Goal: Share content: Share content

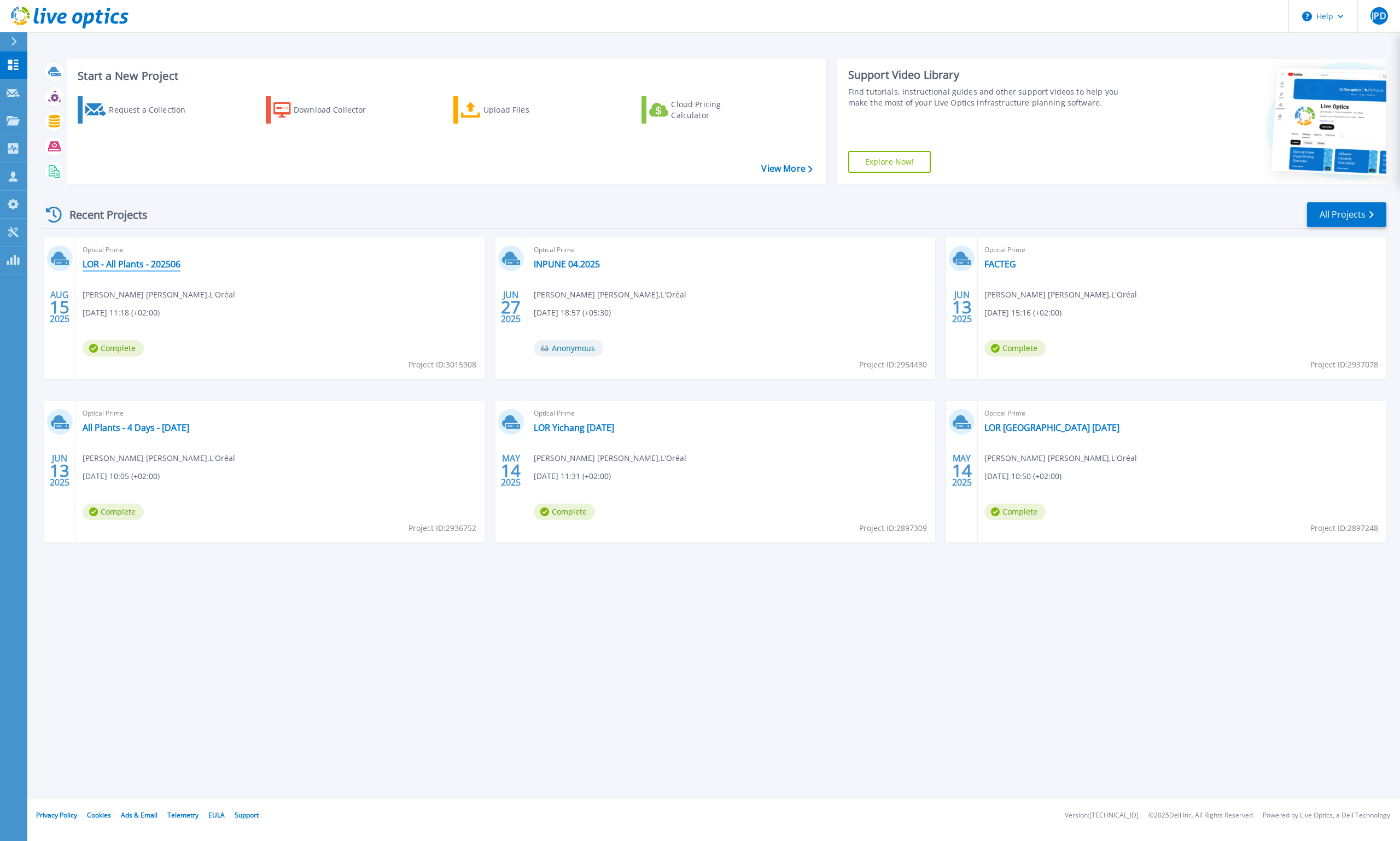
click at [149, 267] on link "LOR - All Plants - 202506" at bounding box center [132, 263] width 98 height 11
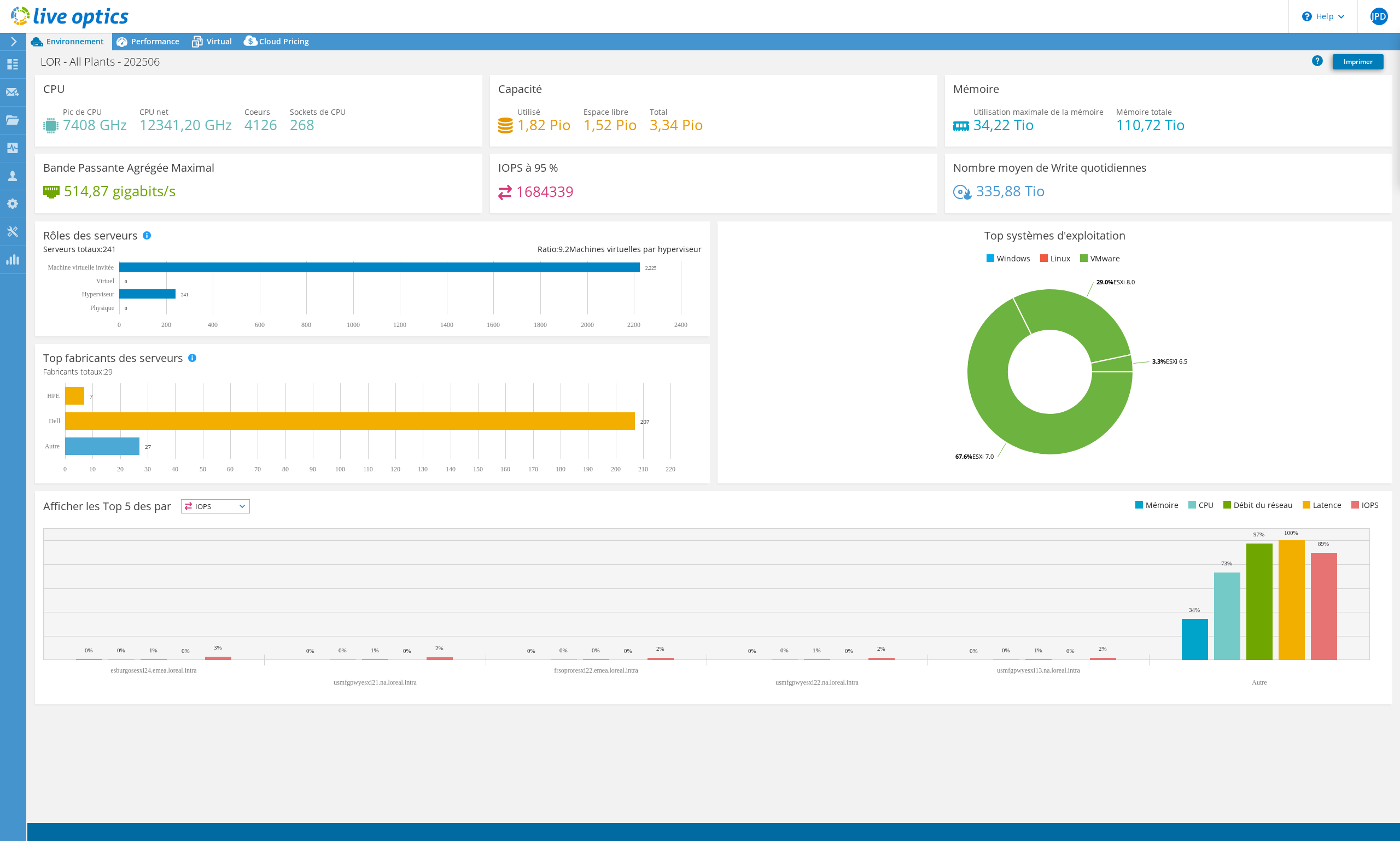
select select "USD"
click at [163, 36] on span "Performance" at bounding box center [155, 41] width 48 height 11
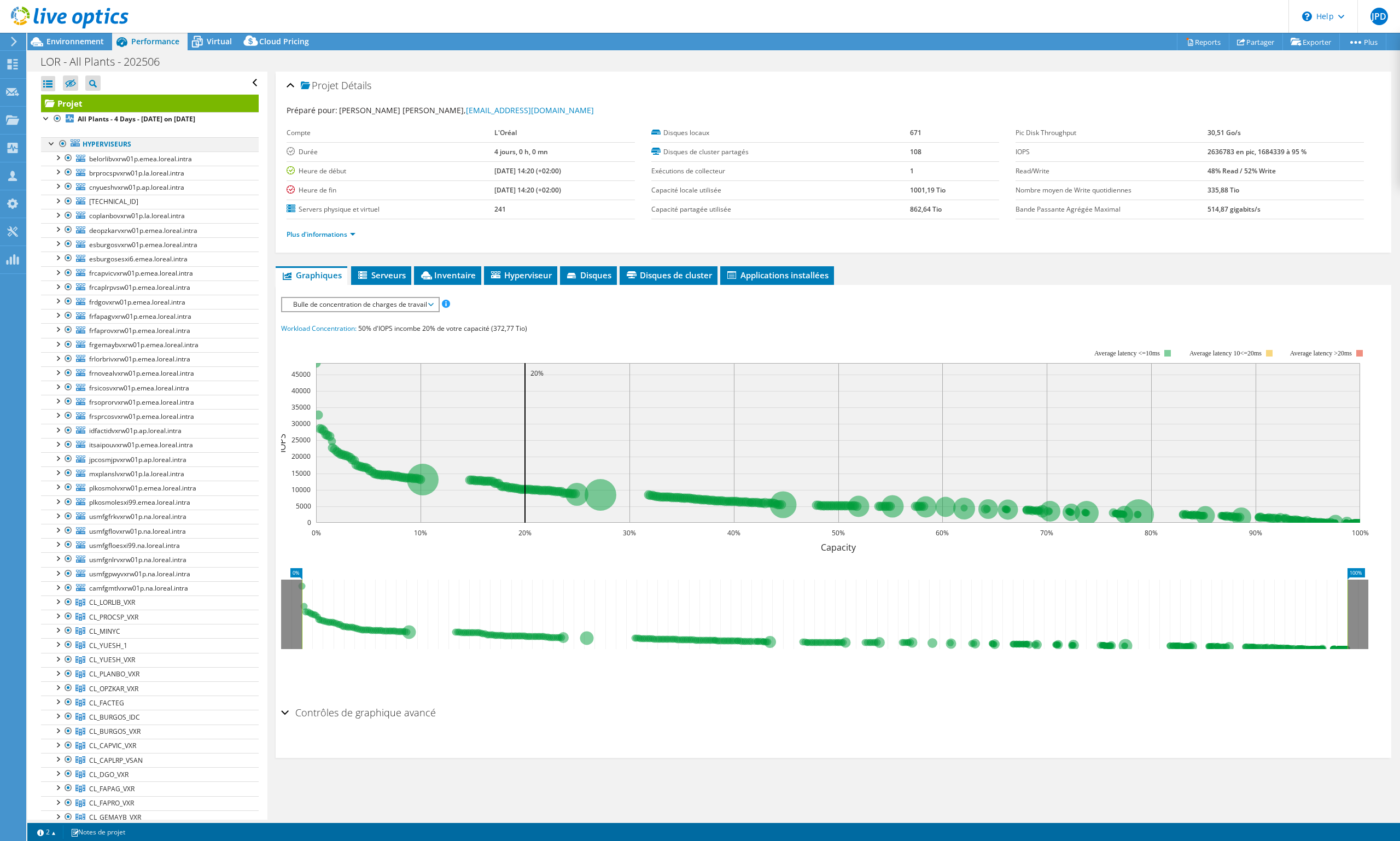
click at [65, 143] on div at bounding box center [62, 144] width 11 height 13
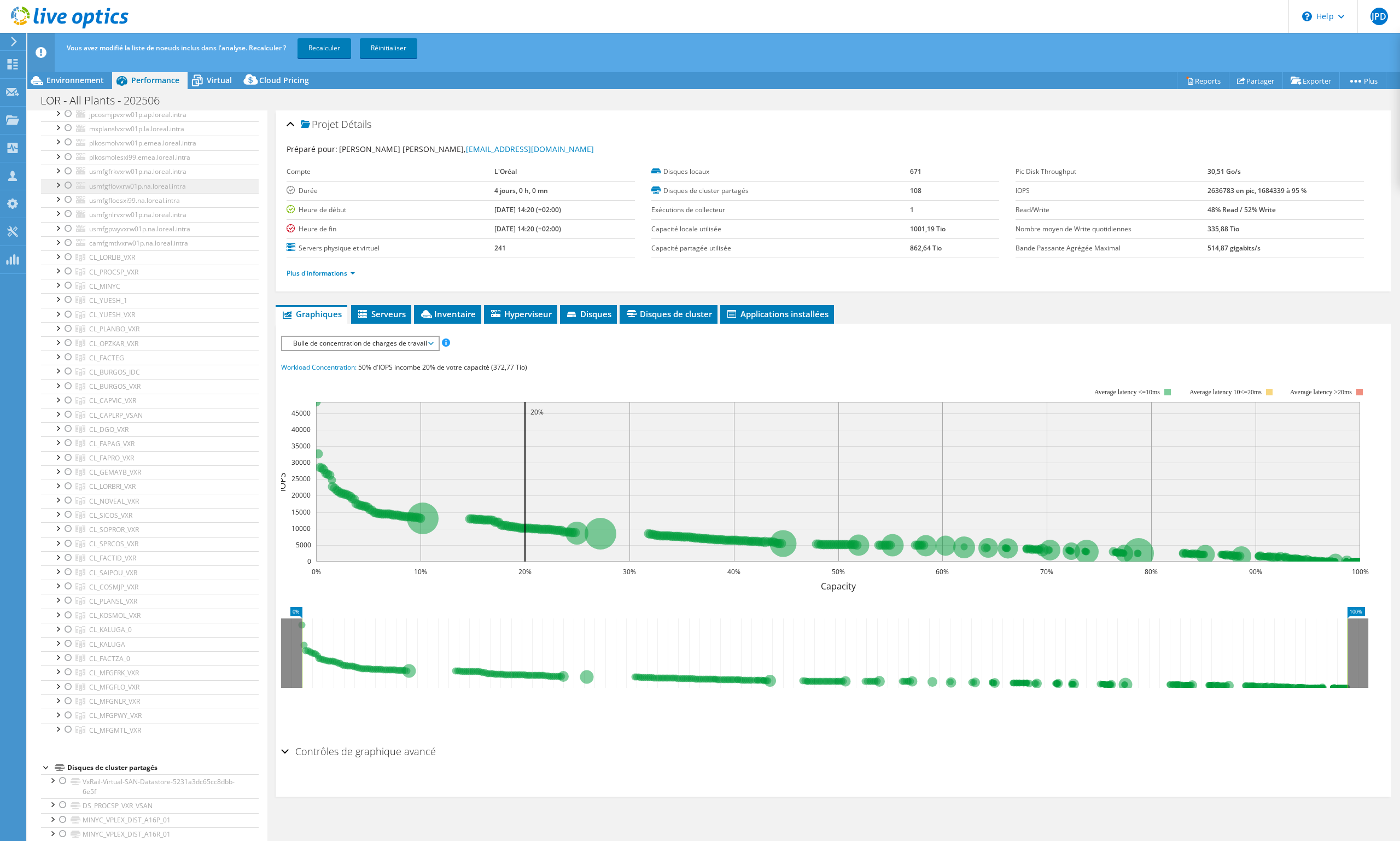
scroll to position [382, 0]
click at [67, 538] on div at bounding box center [68, 544] width 11 height 13
click at [321, 49] on link "Recalculer" at bounding box center [325, 48] width 54 height 20
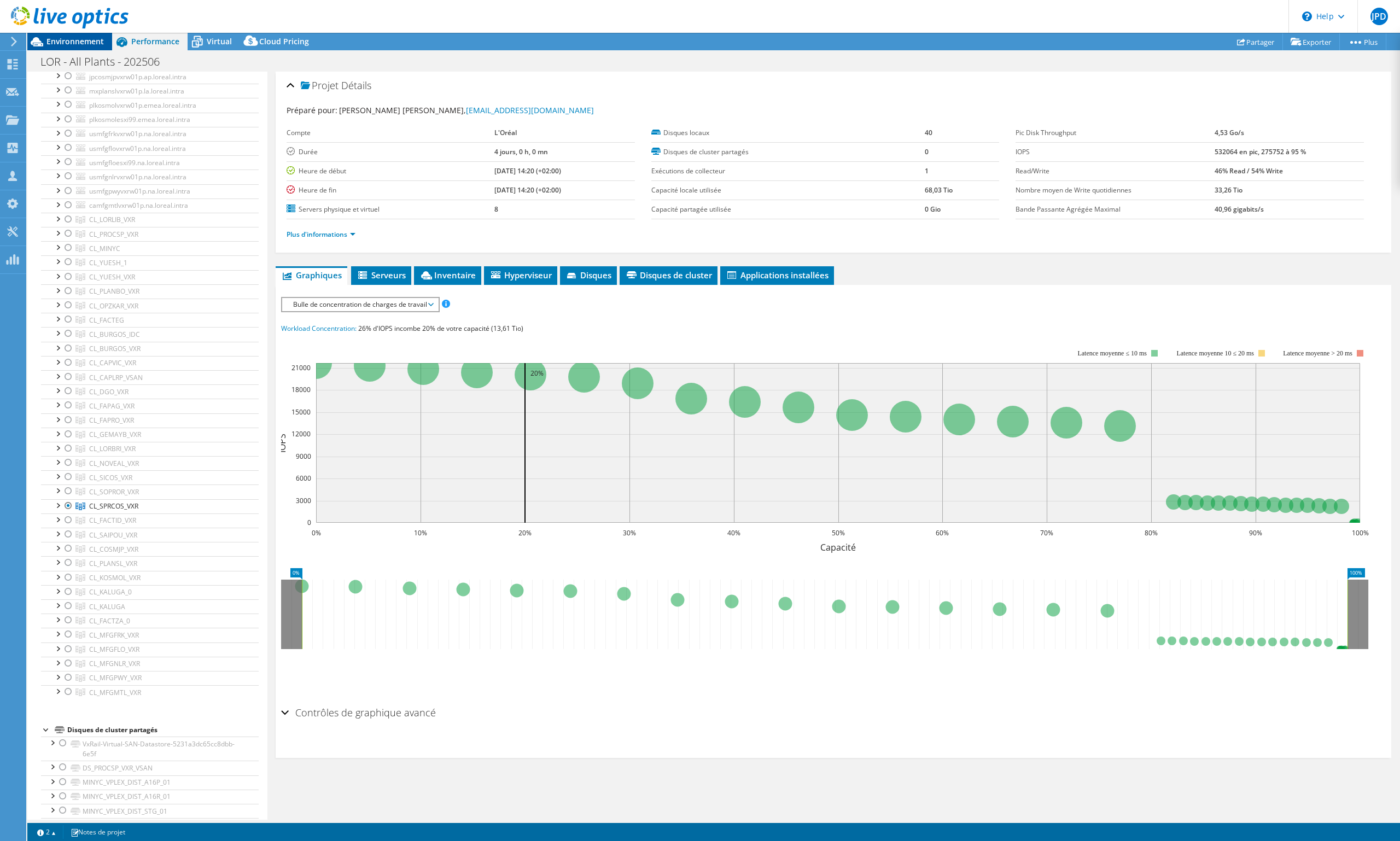
click at [83, 37] on span "Environnement" at bounding box center [75, 41] width 57 height 11
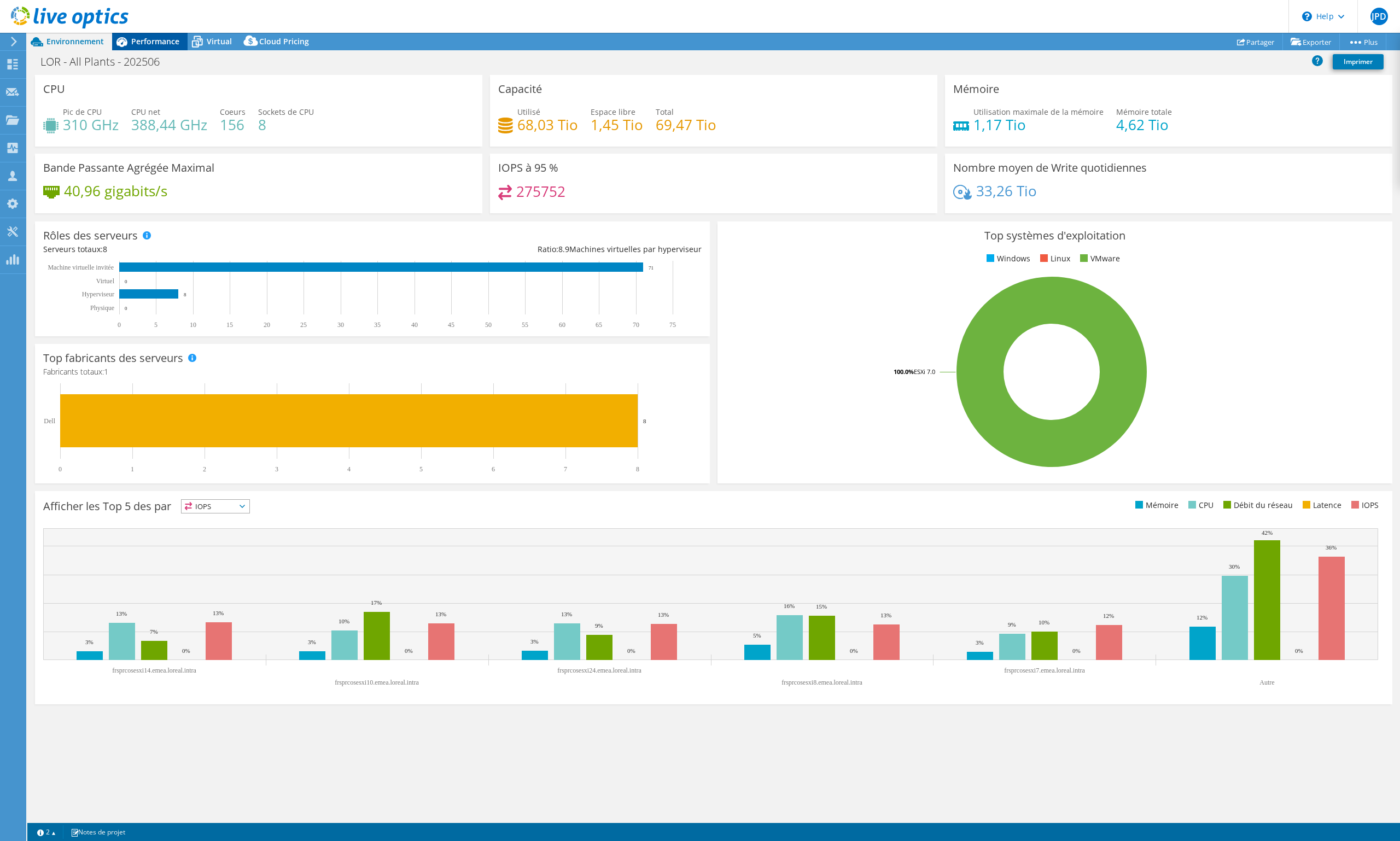
click at [144, 40] on span "Performance" at bounding box center [155, 41] width 48 height 11
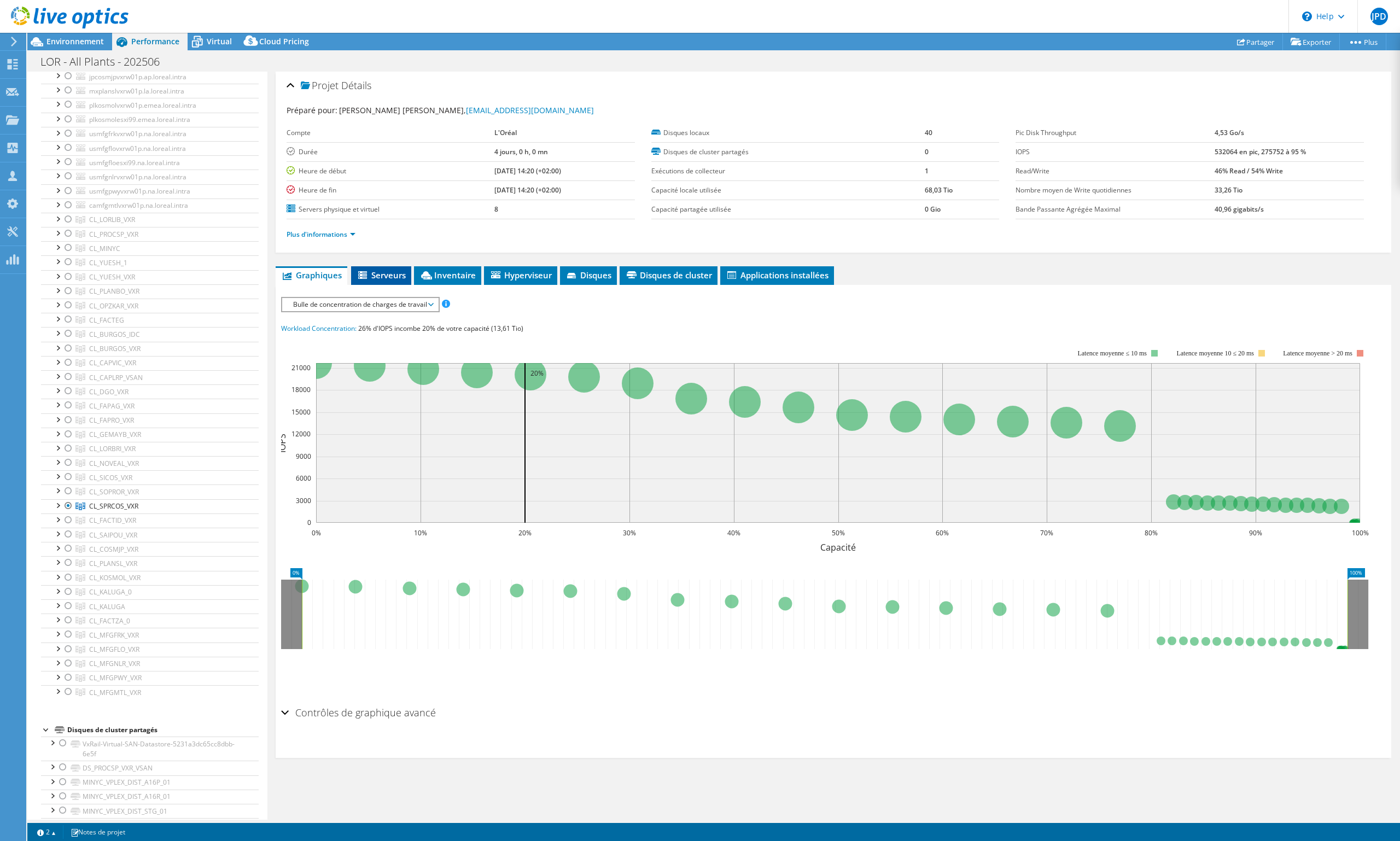
click at [386, 270] on span "Serveurs" at bounding box center [381, 275] width 49 height 11
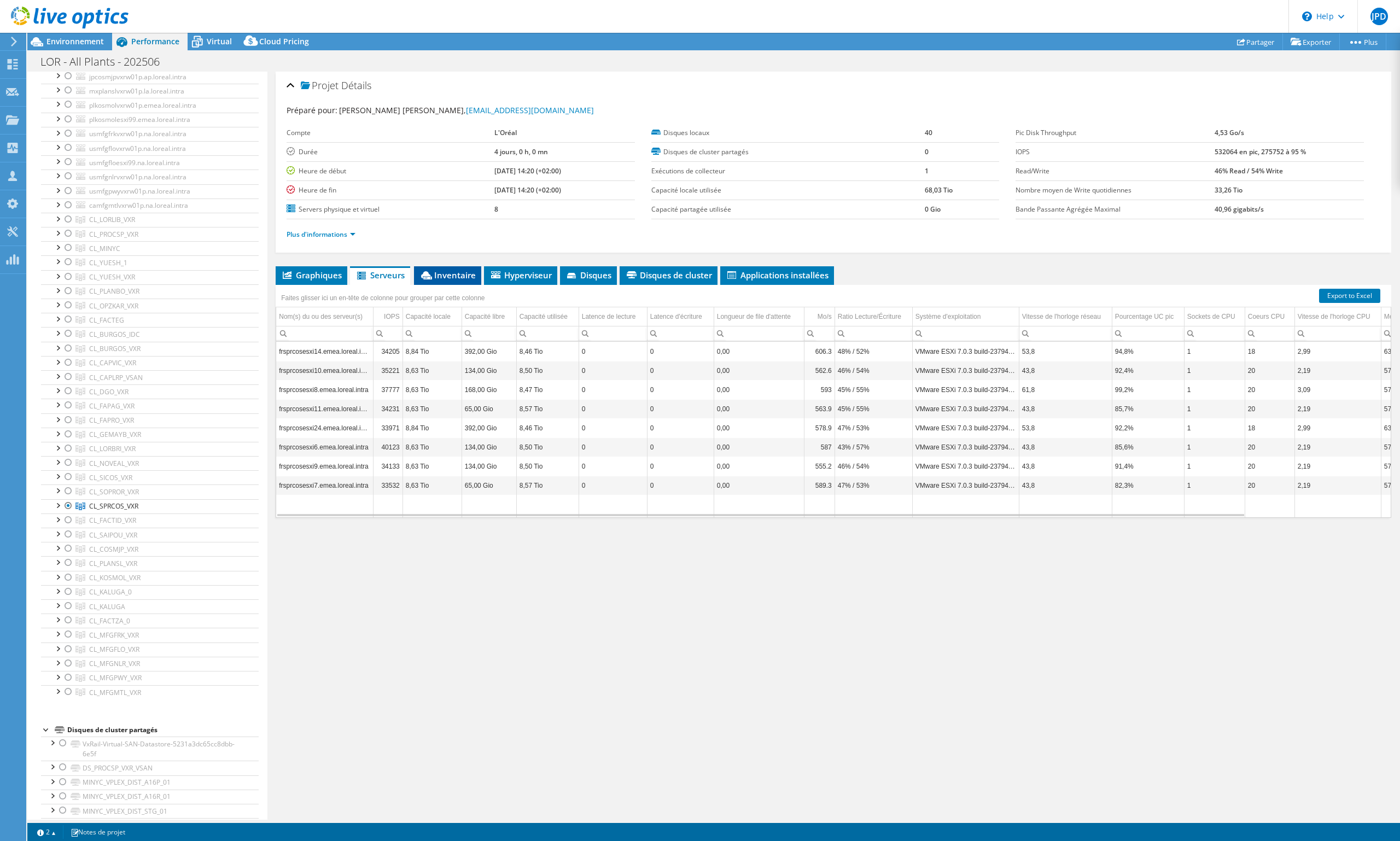
click at [444, 271] on span "Inventaire" at bounding box center [447, 275] width 56 height 11
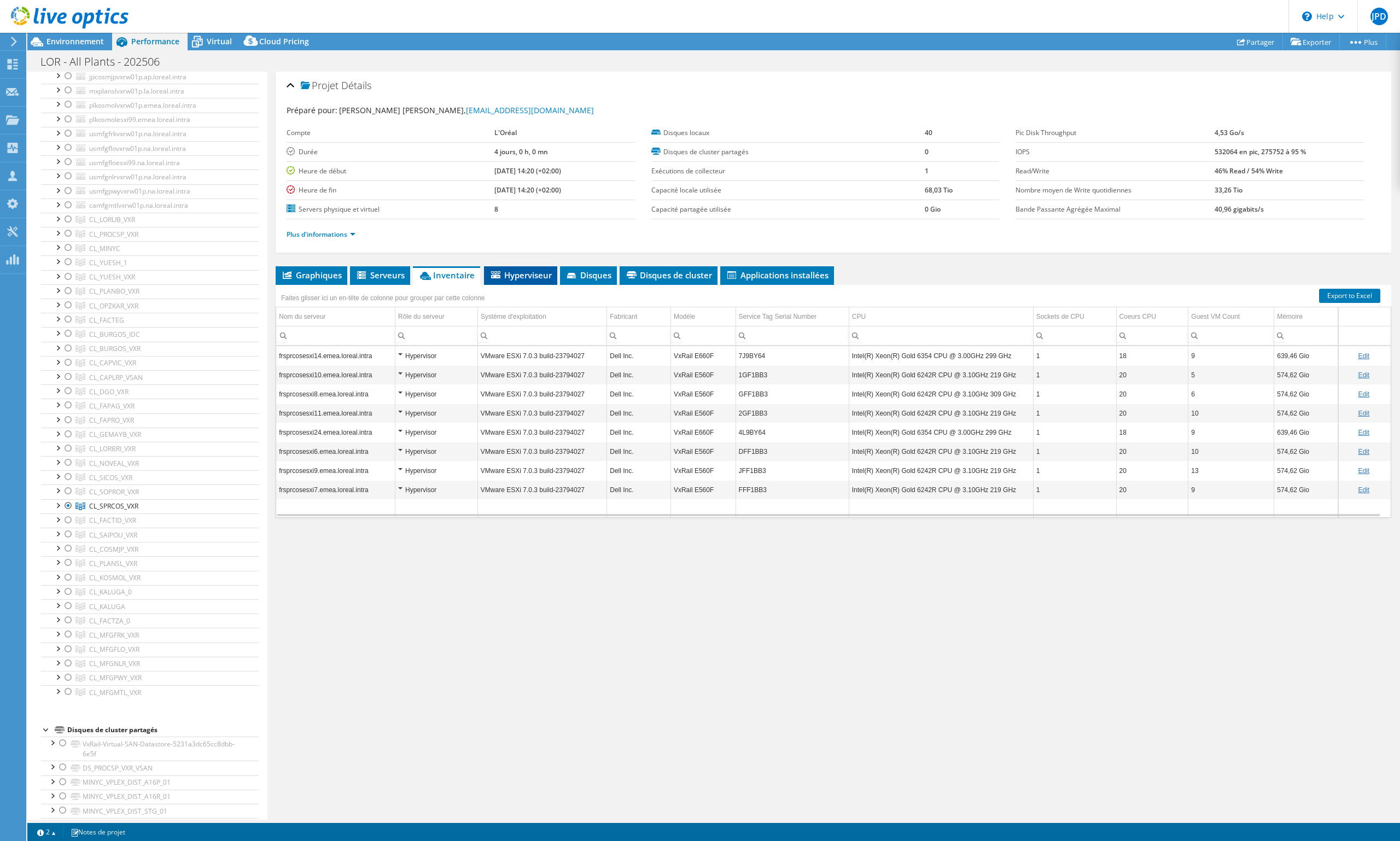
click at [537, 276] on span "Hyperviseur" at bounding box center [521, 275] width 62 height 11
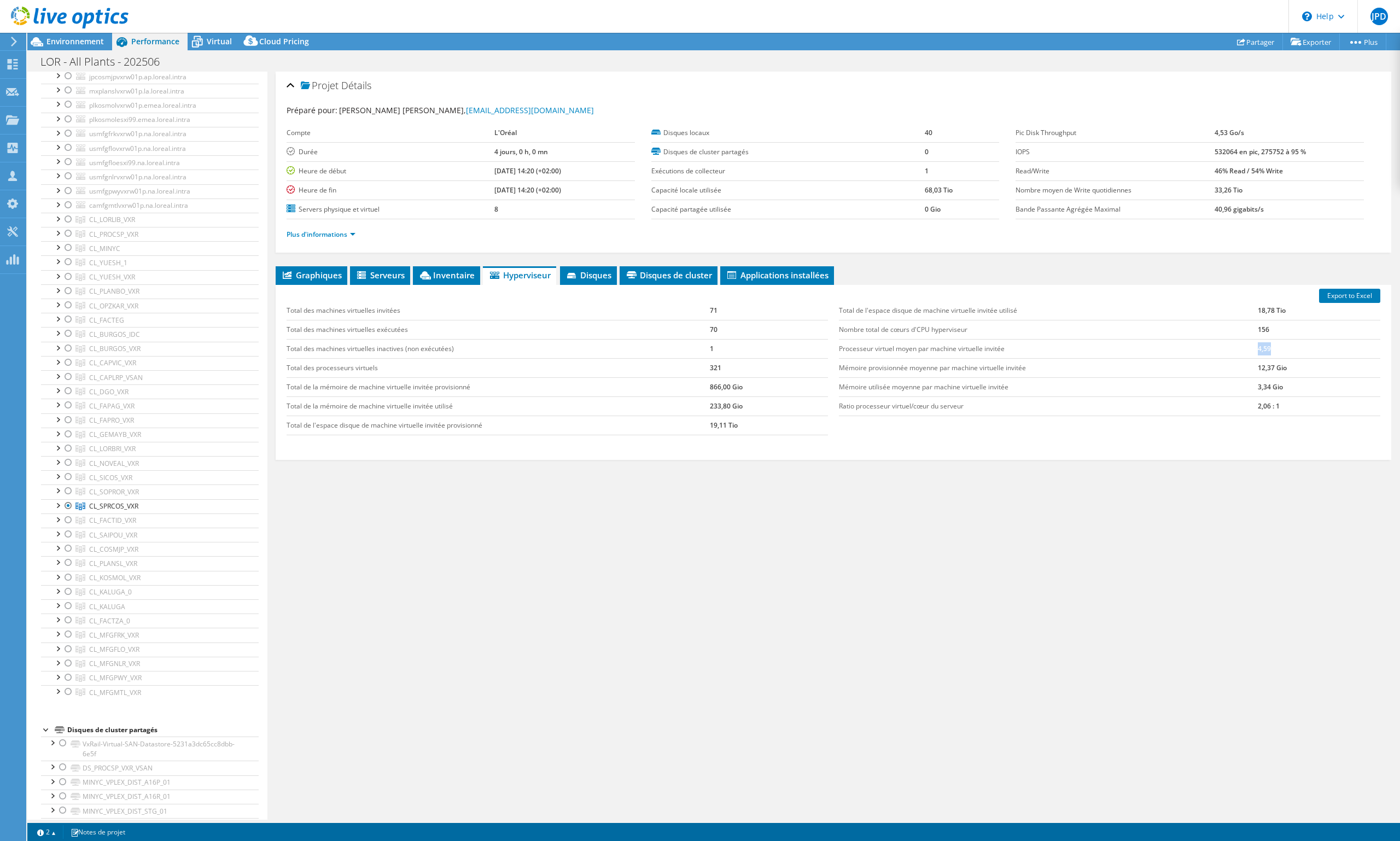
drag, startPoint x: 1252, startPoint y: 344, endPoint x: 1263, endPoint y: 344, distance: 11.0
click at [1263, 344] on td "4,59" at bounding box center [1319, 348] width 123 height 19
copy td "4,59"
click at [1183, 358] on td "Mémoire provisionnée moyenne par machine virtuelle invitée" at bounding box center [1048, 367] width 419 height 19
drag, startPoint x: 954, startPoint y: 407, endPoint x: 903, endPoint y: 427, distance: 54.8
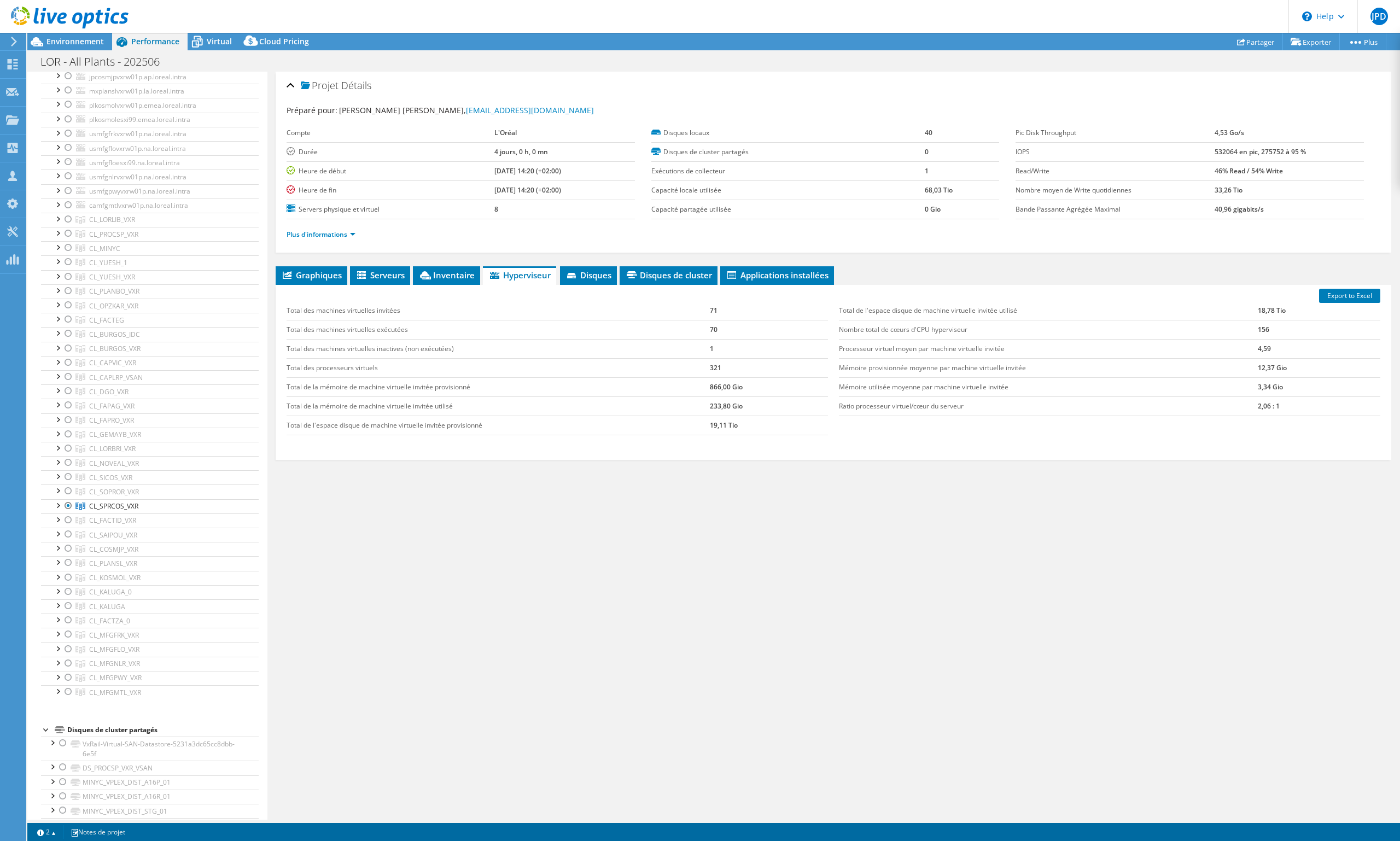
click at [903, 427] on div "Total des machines virtuelles invitées 71 Total des machines virtuelles exécuté…" at bounding box center [833, 368] width 1105 height 156
drag, startPoint x: 1251, startPoint y: 309, endPoint x: 1268, endPoint y: 306, distance: 17.3
click at [1268, 306] on td "18,78 Tio" at bounding box center [1319, 310] width 123 height 19
copy td "18,78"
click at [1264, 38] on link "Partager" at bounding box center [1256, 42] width 54 height 17
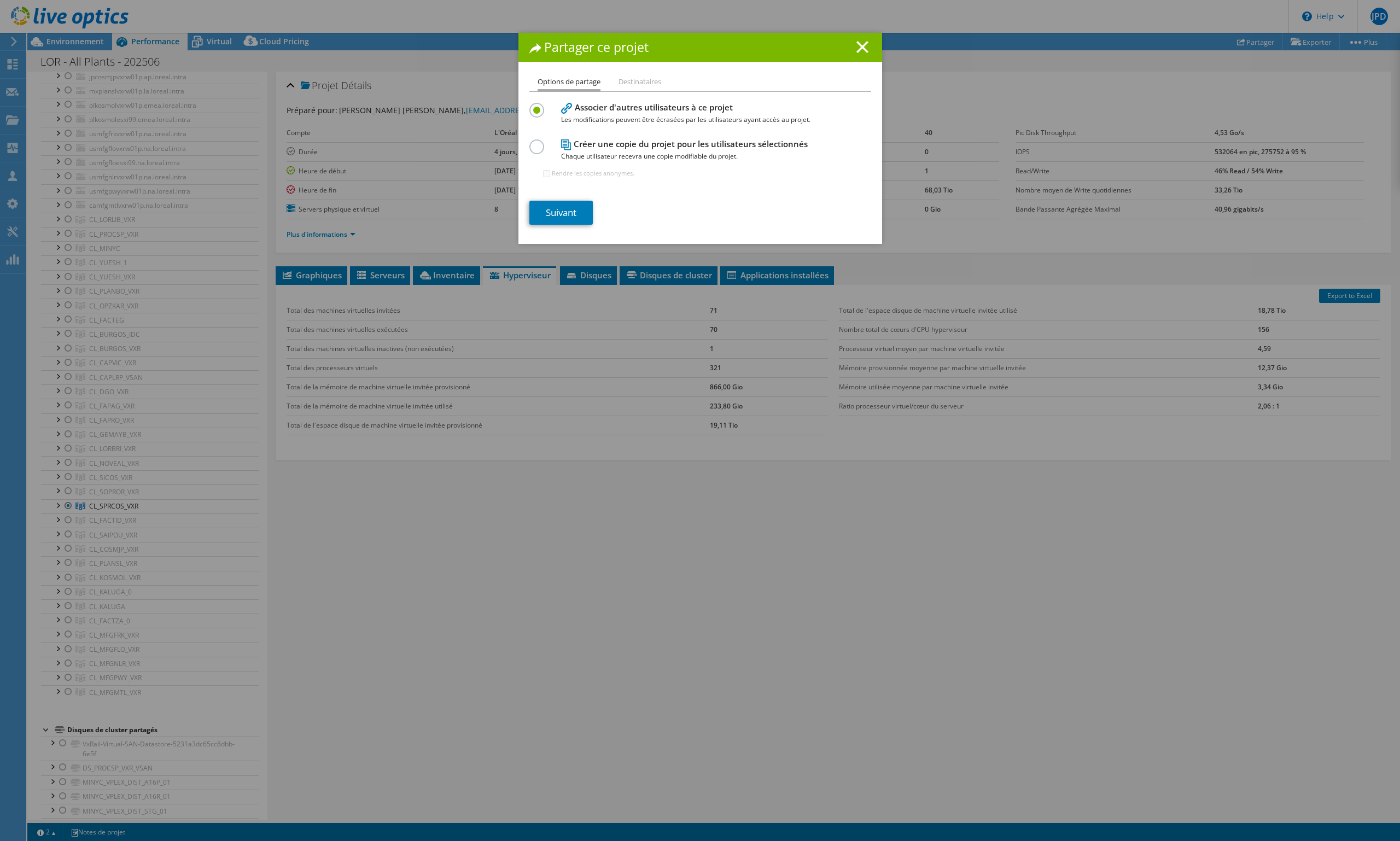
click at [636, 84] on li "Destinataires" at bounding box center [639, 82] width 43 height 14
click at [569, 210] on link "Suivant" at bounding box center [561, 212] width 64 height 24
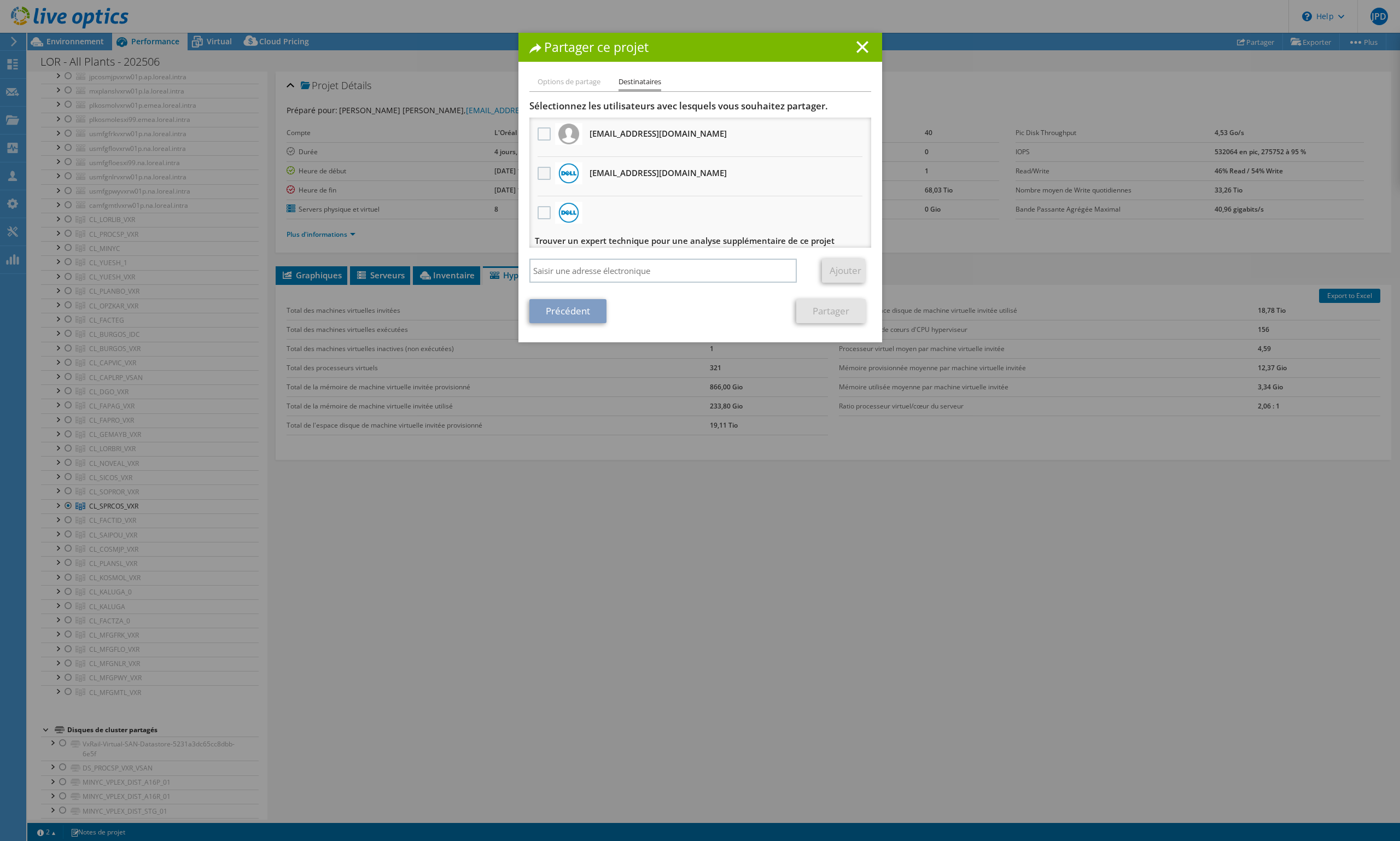
click at [537, 176] on label at bounding box center [545, 173] width 16 height 13
click at [0, 0] on input "checkbox" at bounding box center [0, 0] width 0 height 0
click at [837, 312] on link "Partager" at bounding box center [831, 311] width 70 height 24
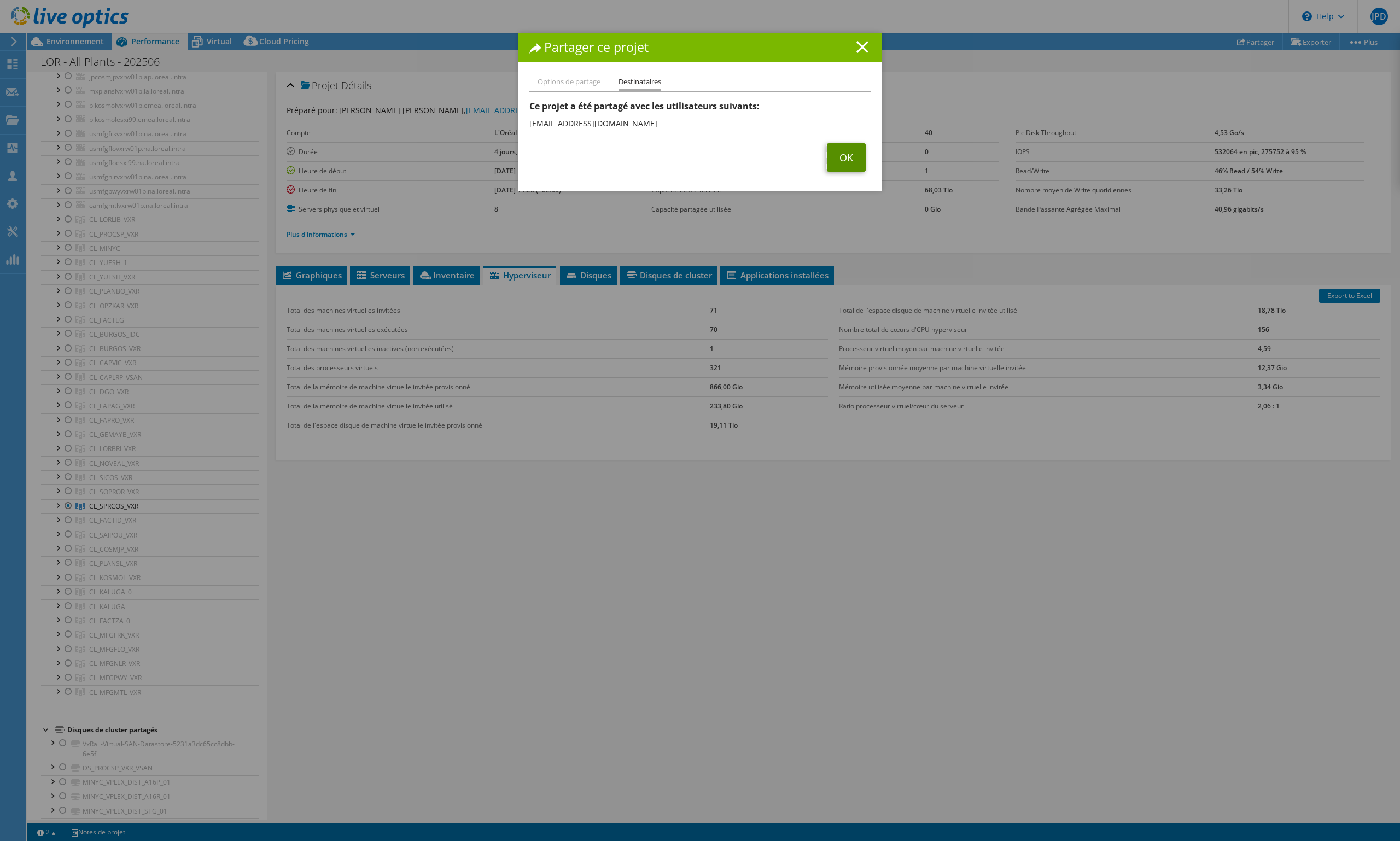
drag, startPoint x: 848, startPoint y: 155, endPoint x: 901, endPoint y: 87, distance: 86.2
click at [848, 155] on link "OK" at bounding box center [846, 157] width 38 height 29
